Goal: Complete application form

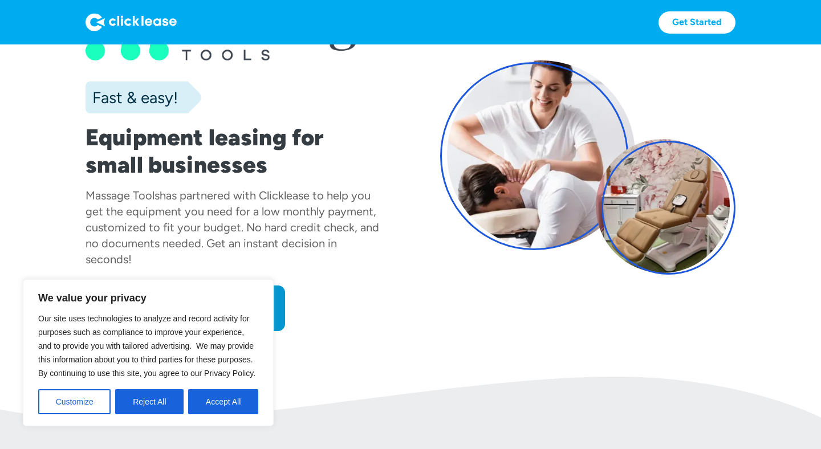
scroll to position [64, 0]
click at [150, 403] on button "Reject All" at bounding box center [149, 401] width 68 height 25
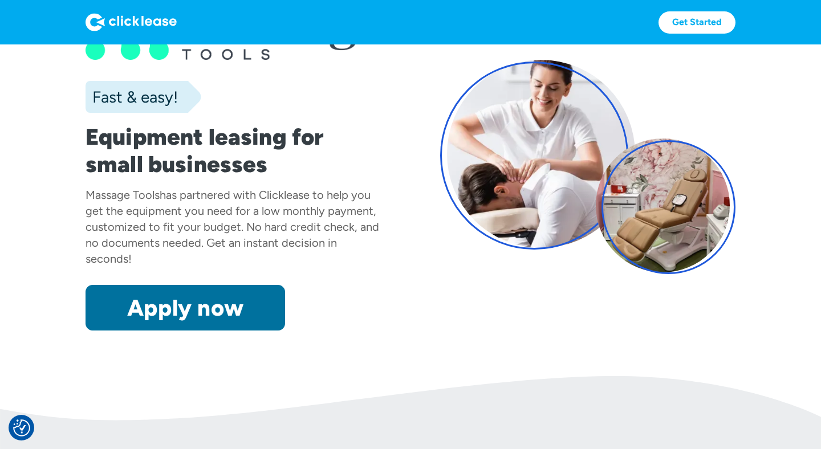
click at [225, 308] on link "Apply now" at bounding box center [186, 308] width 200 height 46
